Goal: Information Seeking & Learning: Learn about a topic

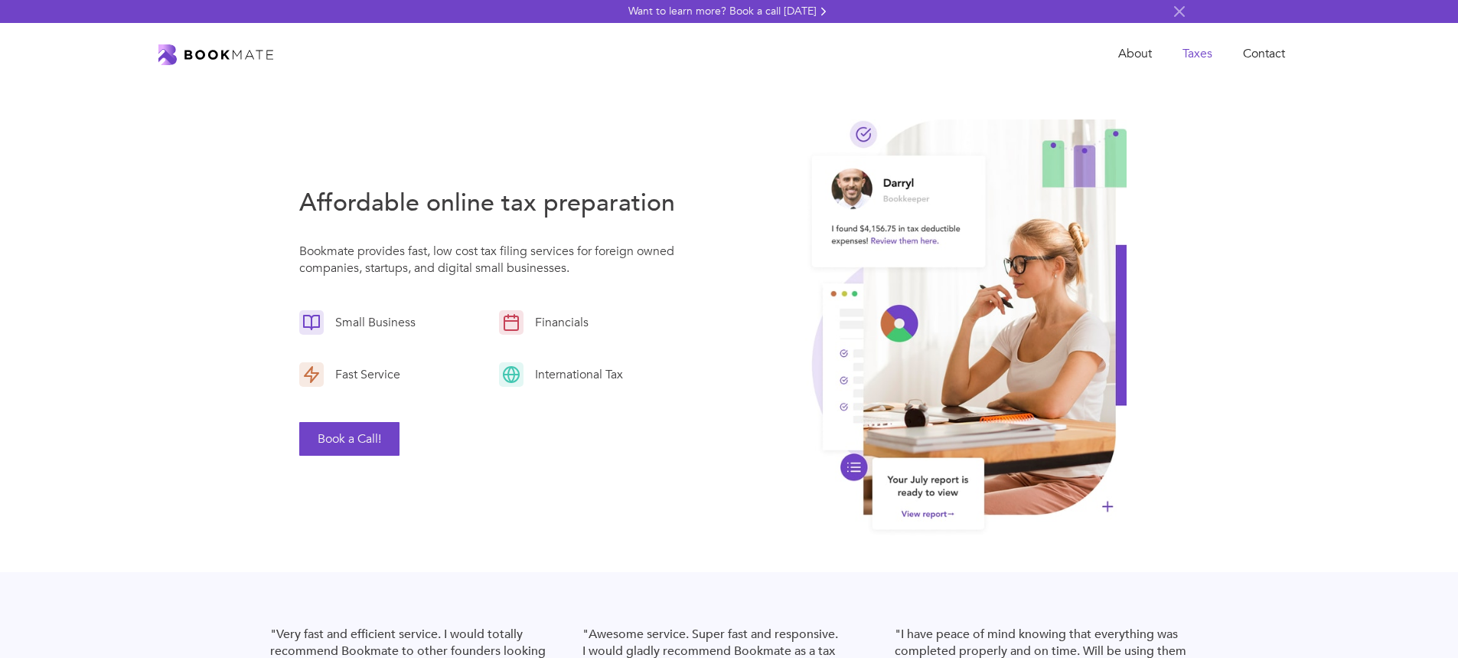
click at [1197, 51] on link "Taxes" at bounding box center [1197, 53] width 60 height 31
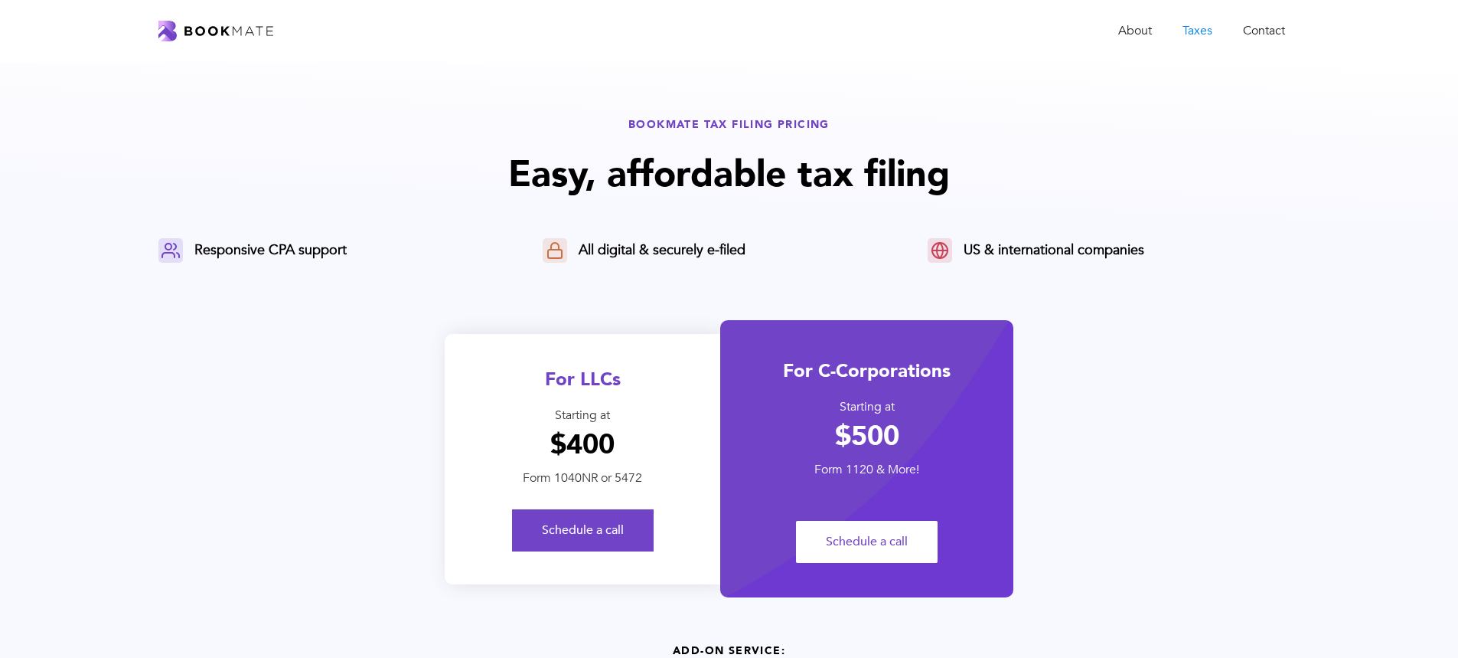
click at [651, 361] on div "For LLCs Starting at $400 Form 1040NR or 5472 Schedule a call" at bounding box center [583, 459] width 276 height 250
click at [804, 369] on div "For C-Corporations" at bounding box center [866, 370] width 293 height 25
drag, startPoint x: 658, startPoint y: 396, endPoint x: 801, endPoint y: 378, distance: 143.5
click at [661, 395] on div "For LLCs Starting at $400 Form 1040NR or 5472 Schedule a call" at bounding box center [583, 459] width 276 height 250
click at [801, 378] on div "For C-Corporations" at bounding box center [866, 370] width 293 height 25
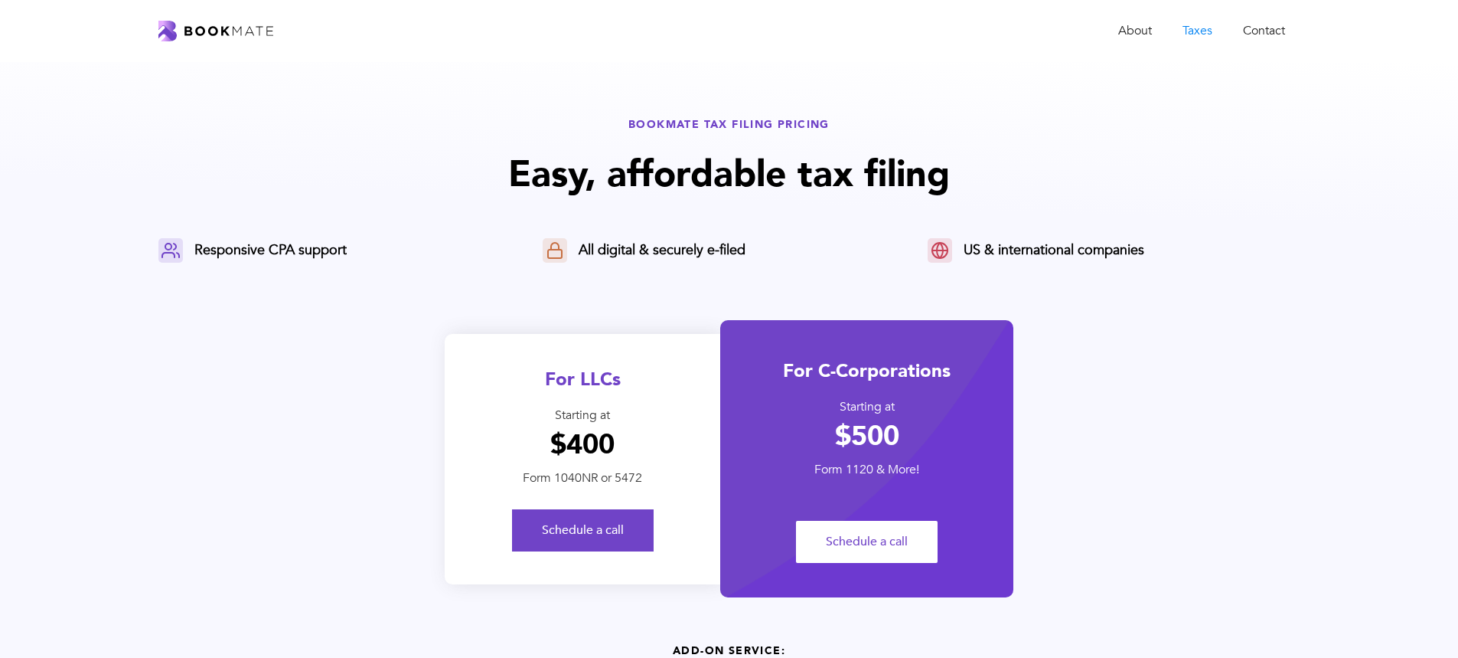
drag, startPoint x: 674, startPoint y: 400, endPoint x: 747, endPoint y: 390, distance: 74.2
click at [680, 399] on div "For LLCs Starting at $400 Form 1040NR or 5472 Schedule a call" at bounding box center [583, 459] width 276 height 250
click at [747, 390] on div "For C-Corporations Starting at $500 Form 1120 & More! Schedule a call" at bounding box center [866, 458] width 293 height 277
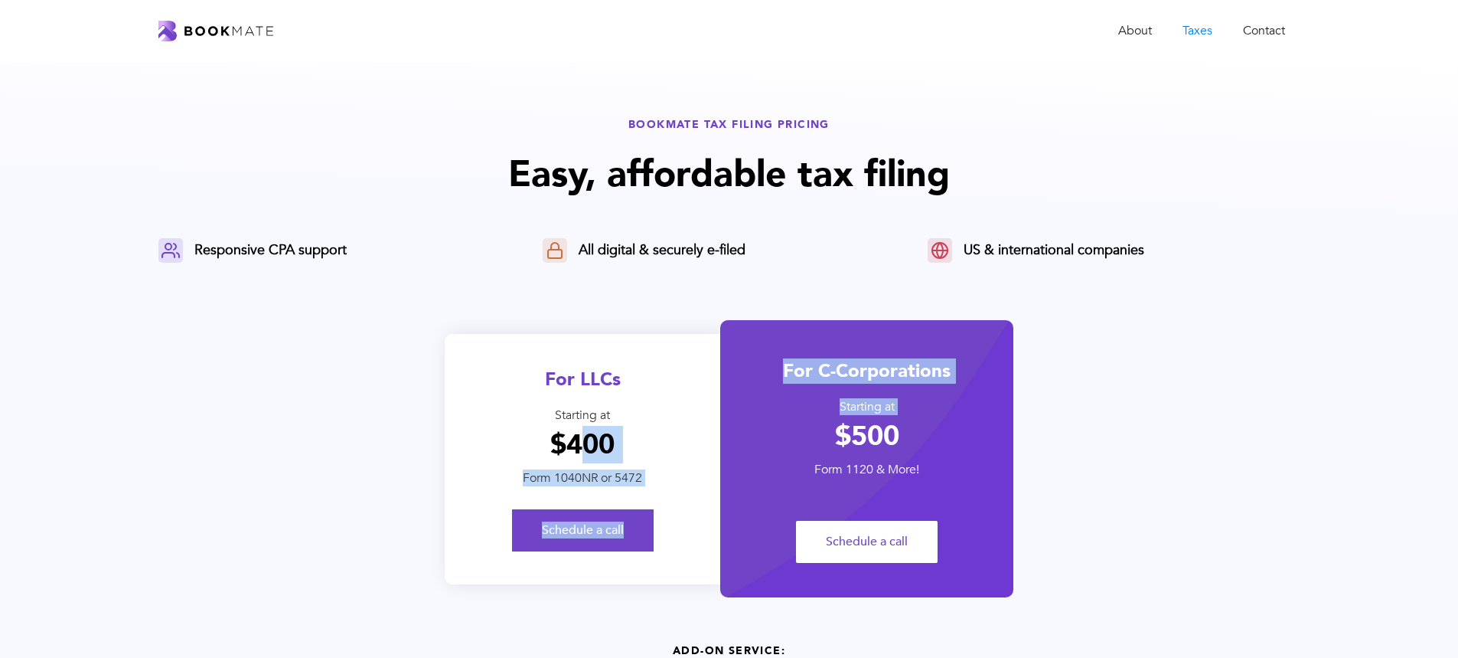
drag, startPoint x: 578, startPoint y: 441, endPoint x: 839, endPoint y: 441, distance: 261.0
click at [839, 441] on div "For LLCs Starting at $400 Form 1040NR or 5472 Schedule a call For C-Corporation…" at bounding box center [729, 458] width 569 height 277
click at [840, 440] on h1 "$500" at bounding box center [866, 436] width 293 height 34
drag, startPoint x: 896, startPoint y: 433, endPoint x: 560, endPoint y: 429, distance: 336.8
click at [560, 429] on div "For LLCs Starting at $400 Form 1040NR or 5472 Schedule a call For C-Corporation…" at bounding box center [729, 458] width 569 height 277
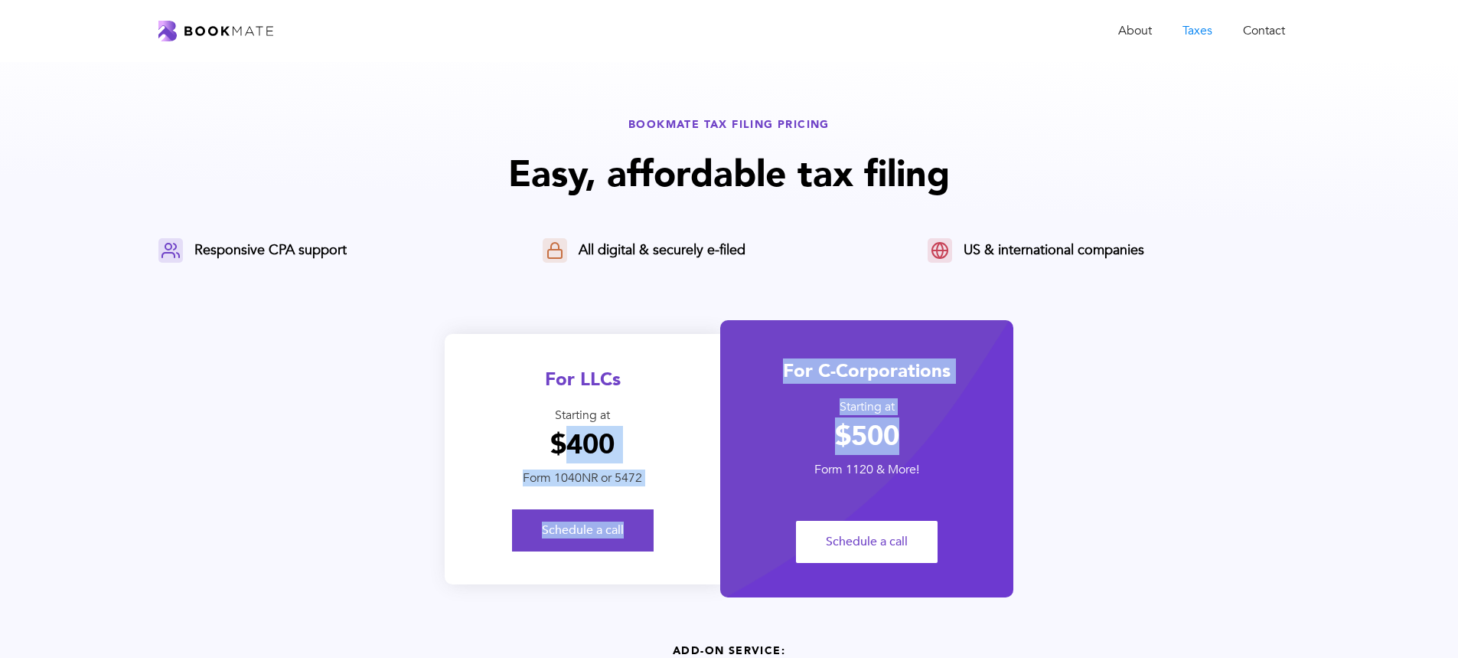
click at [560, 429] on h1 "$400" at bounding box center [583, 445] width 276 height 34
drag, startPoint x: 563, startPoint y: 384, endPoint x: 895, endPoint y: 501, distance: 351.5
click at [895, 501] on div "For LLCs Starting at $400 Form 1040NR or 5472 Schedule a call For C-Corporation…" at bounding box center [729, 458] width 569 height 277
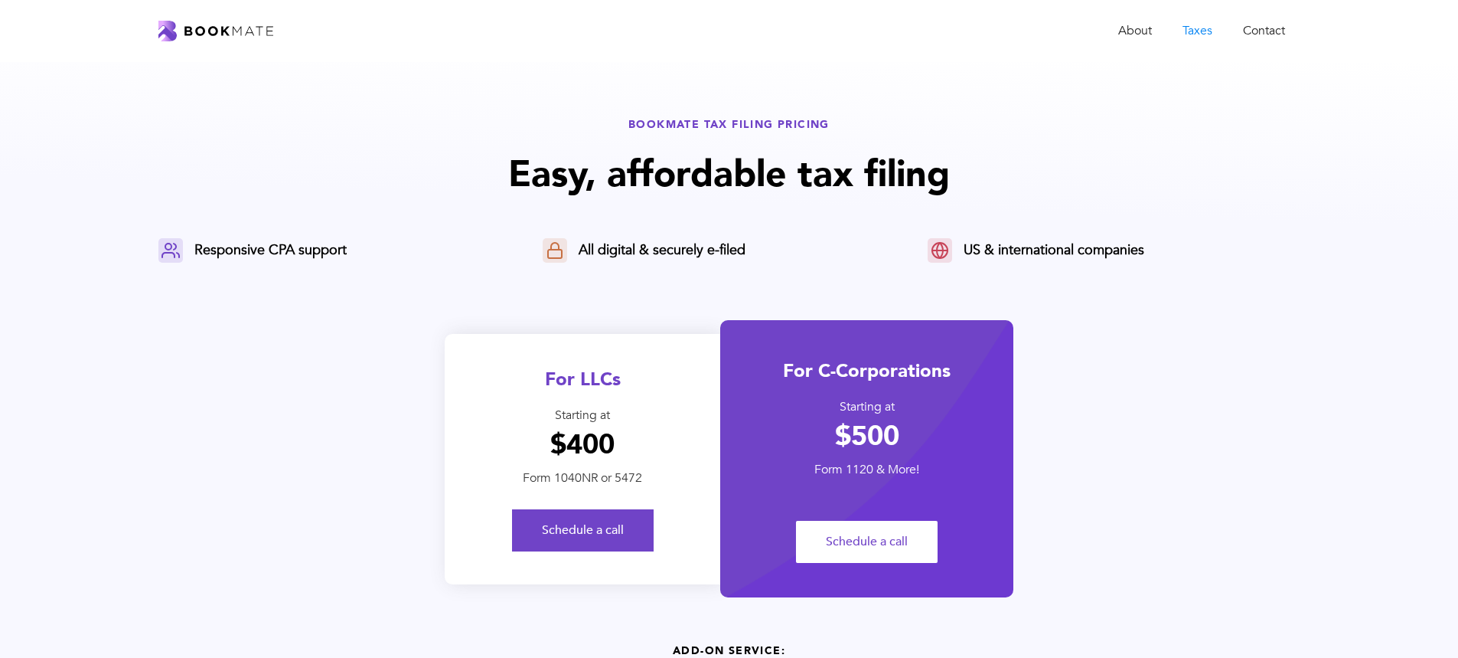
click at [904, 477] on div "Form 1120 & More!" at bounding box center [866, 470] width 293 height 16
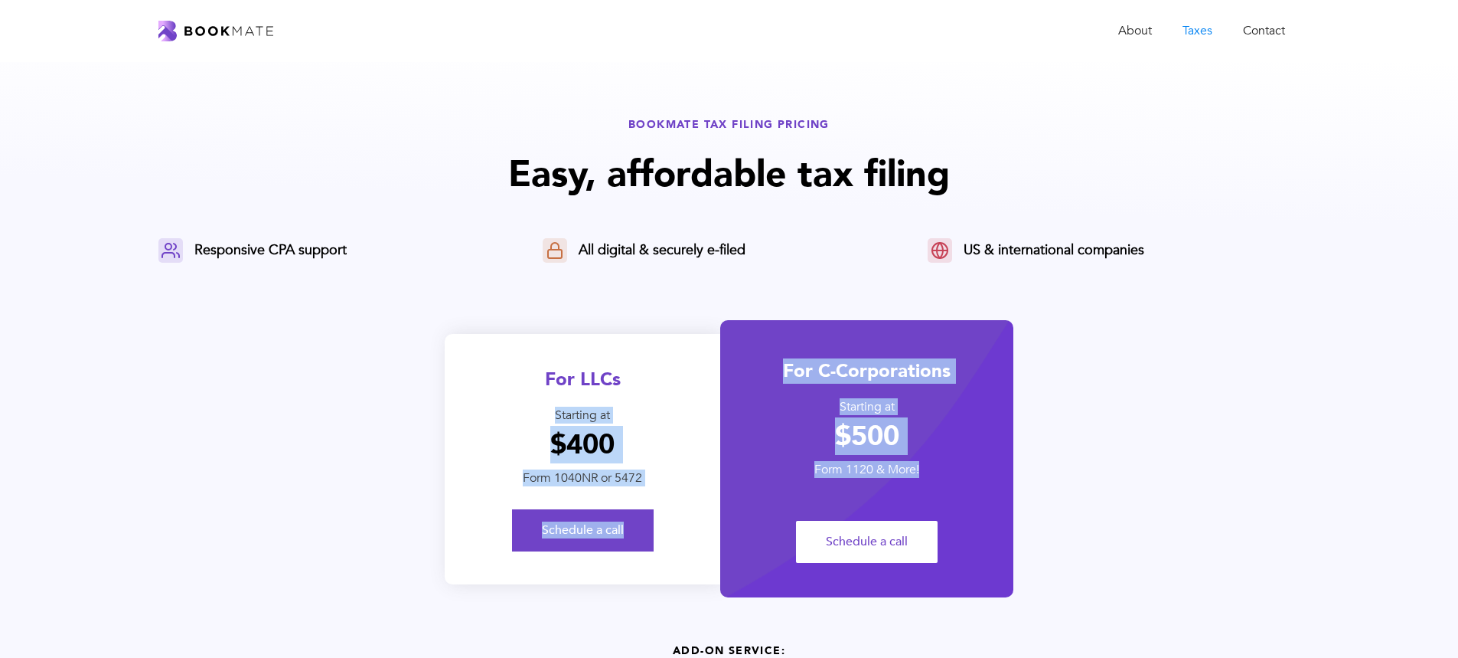
drag, startPoint x: 926, startPoint y: 472, endPoint x: 648, endPoint y: 378, distance: 293.4
click at [648, 378] on div "For LLCs Starting at $400 Form 1040NR or 5472 Schedule a call For C-Corporation…" at bounding box center [729, 458] width 569 height 277
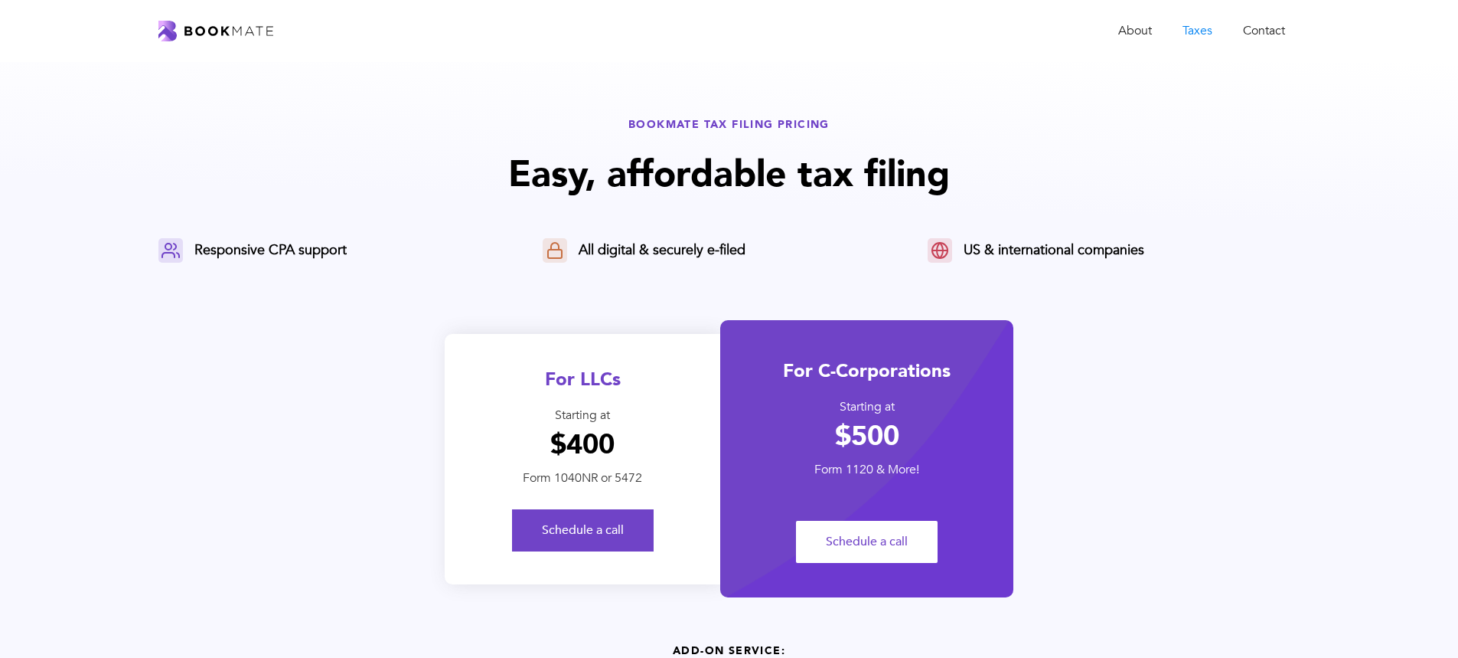
click at [645, 382] on div "For LLCs" at bounding box center [583, 379] width 276 height 25
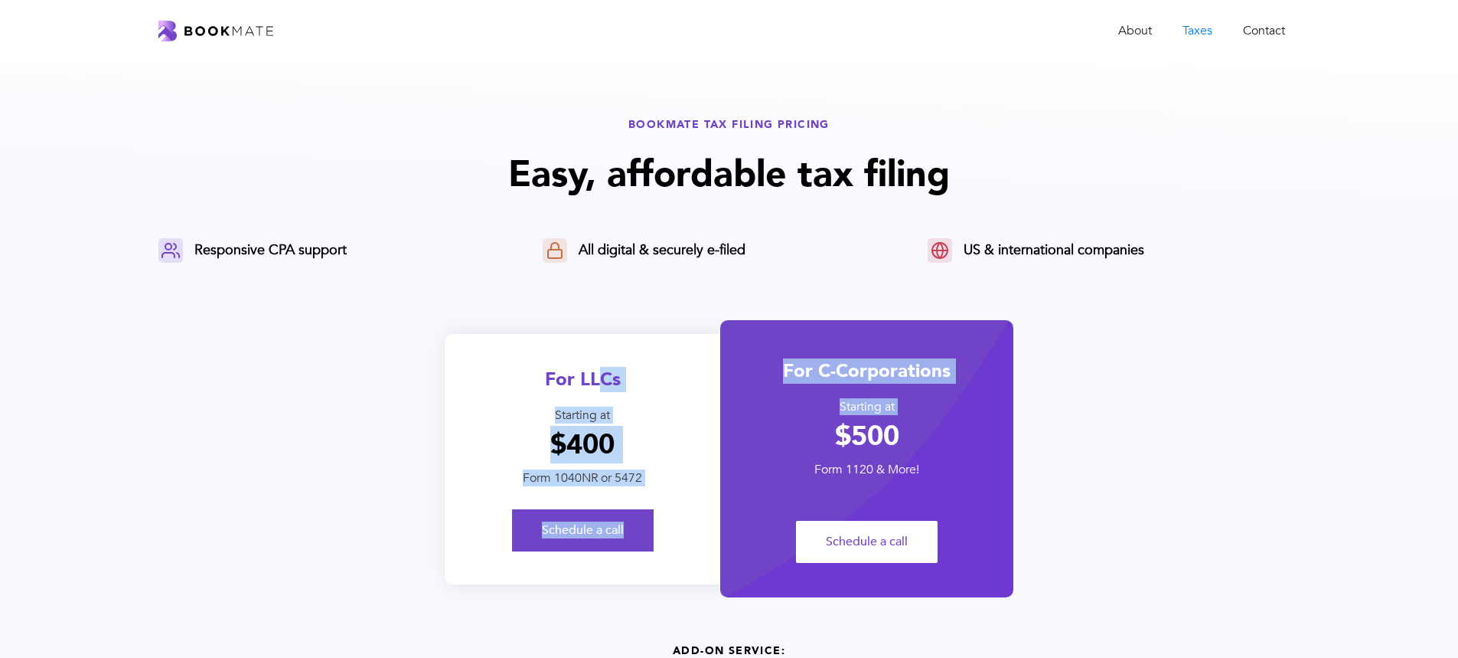
drag, startPoint x: 597, startPoint y: 377, endPoint x: 829, endPoint y: 442, distance: 240.9
click at [828, 442] on div "For LLCs Starting at $400 Form 1040NR or 5472 Schedule a call For C-Corporation…" at bounding box center [729, 458] width 569 height 277
click at [829, 443] on h1 "$500" at bounding box center [866, 436] width 293 height 34
drag, startPoint x: 870, startPoint y: 459, endPoint x: 535, endPoint y: 357, distance: 350.4
click at [530, 355] on div "For LLCs Starting at $400 Form 1040NR or 5472 Schedule a call For C-Corporation…" at bounding box center [729, 458] width 569 height 277
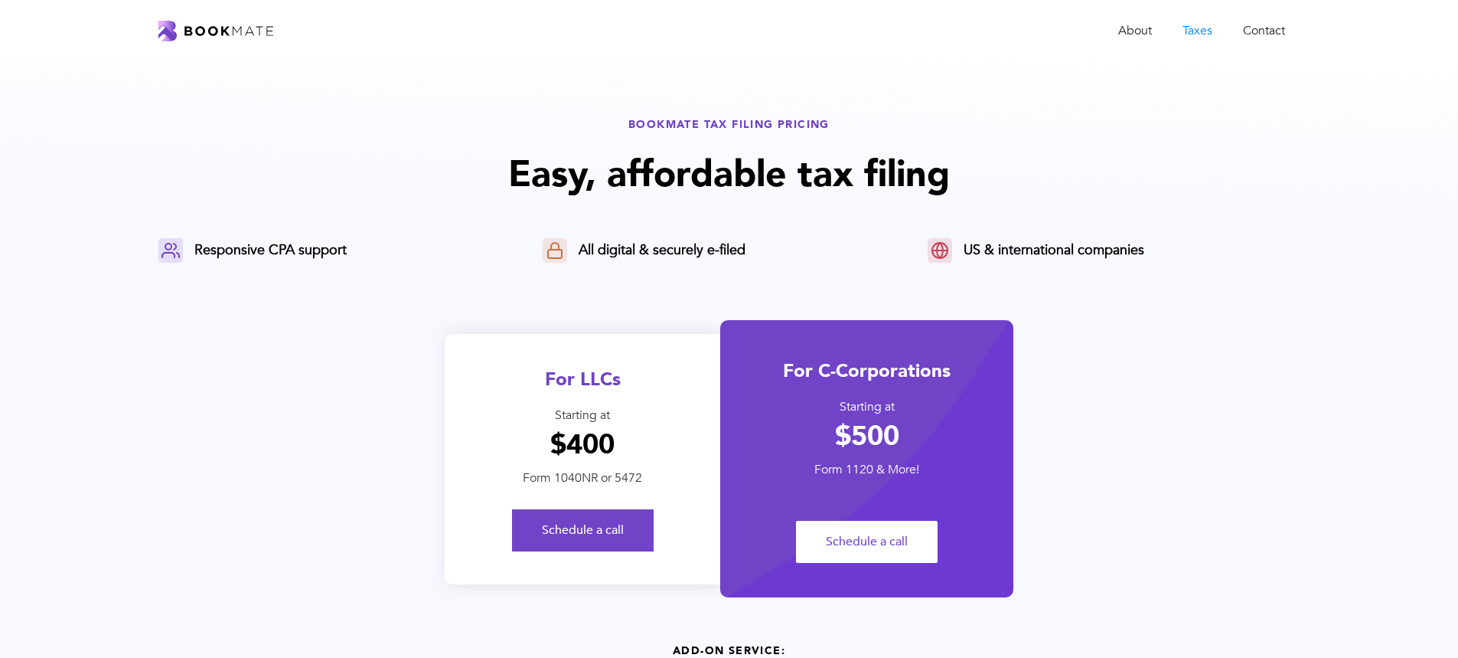
click at [302, 296] on div "BOOKMATE TAX FILING PRICING Easy, affordable tax filing Responsive CPA support …" at bounding box center [729, 499] width 1142 height 765
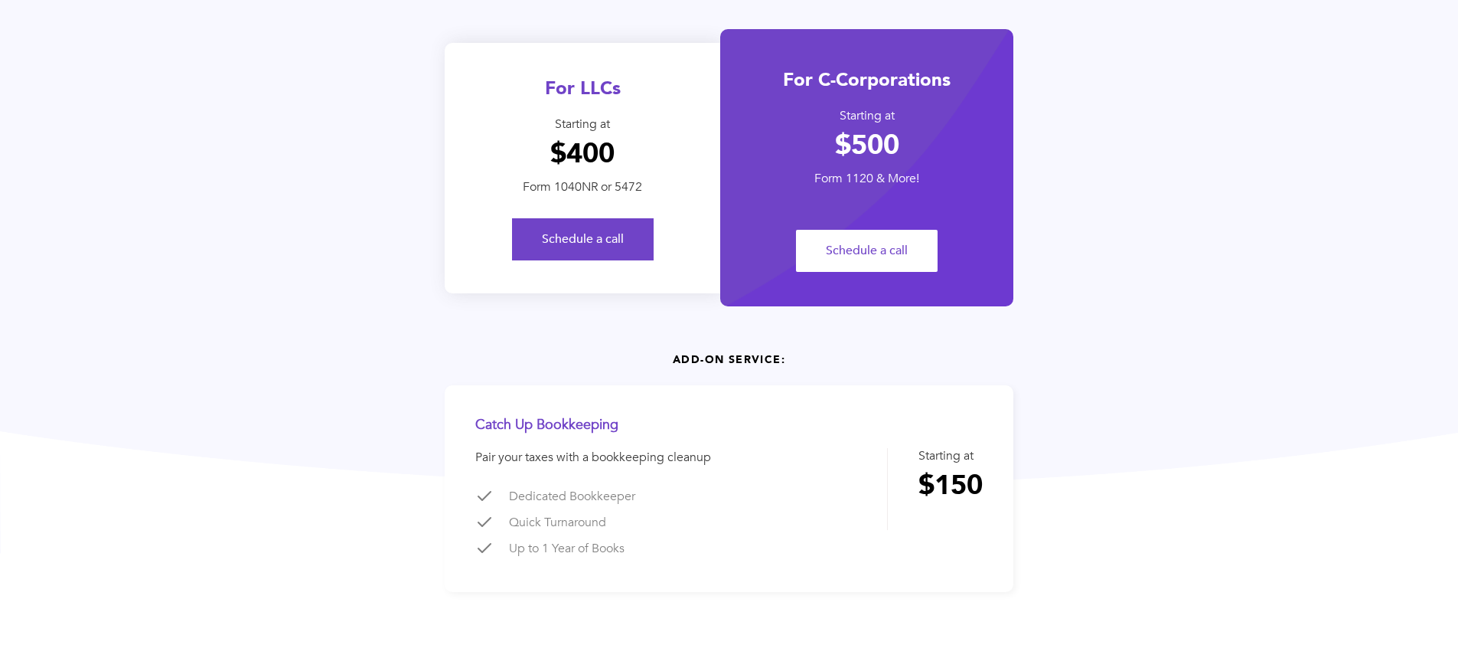
scroll to position [311, 0]
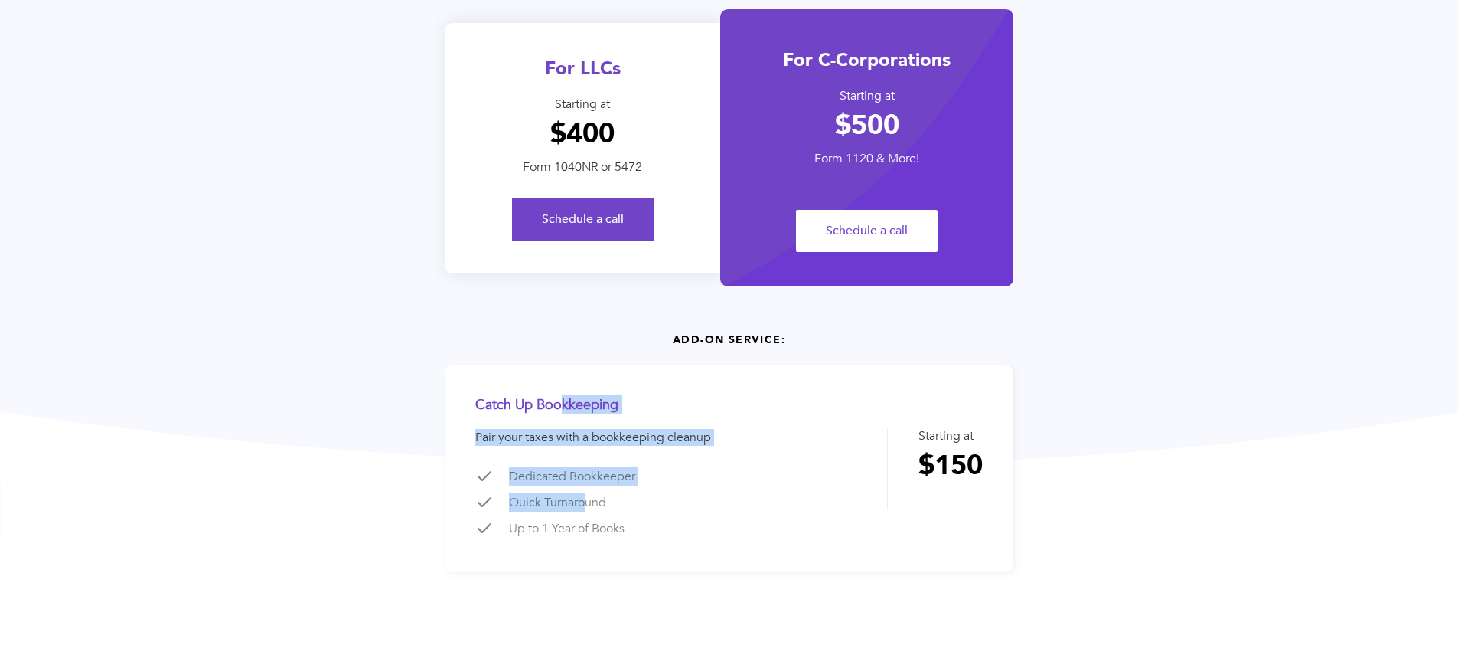
drag, startPoint x: 569, startPoint y: 416, endPoint x: 589, endPoint y: 511, distance: 97.0
click at [589, 511] on div "Catch Up Bookkeeping Pair your taxes with a bookkeeping cleanup Dedicated Bookk…" at bounding box center [599, 468] width 248 height 145
click at [589, 511] on li "Quick Turnaround" at bounding box center [599, 502] width 248 height 26
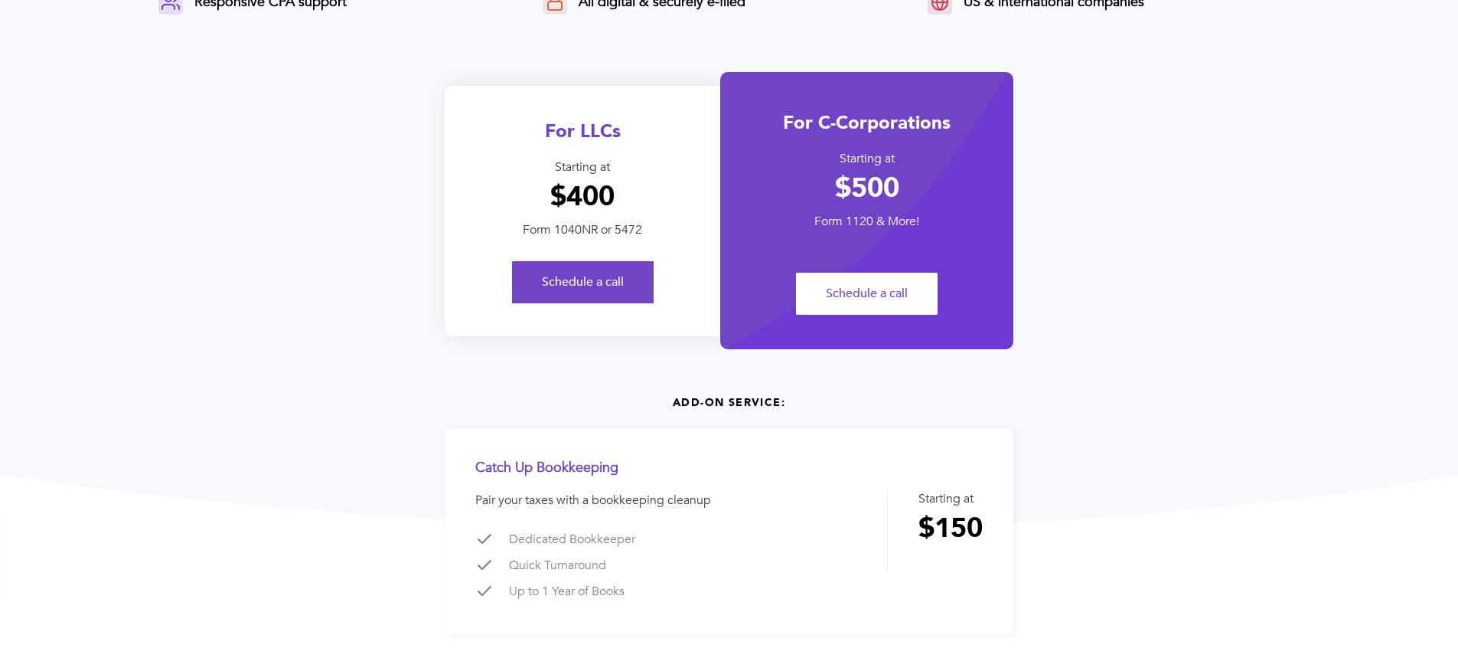
scroll to position [254, 0]
